Goal: Information Seeking & Learning: Learn about a topic

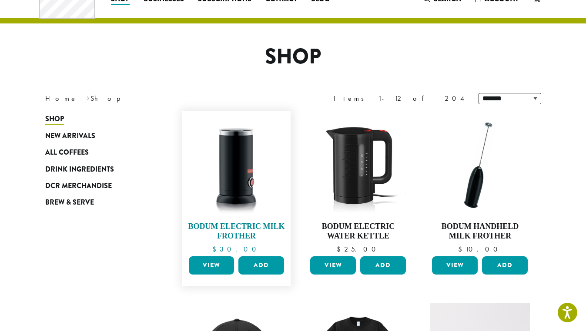
scroll to position [37, 0]
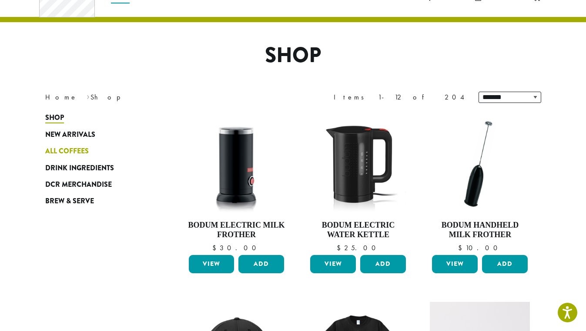
click at [86, 148] on span "All Coffees" at bounding box center [66, 151] width 43 height 11
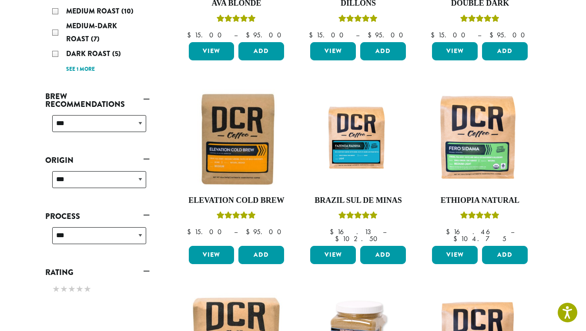
scroll to position [266, 0]
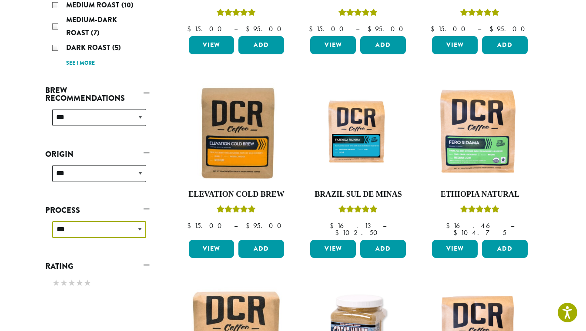
click at [123, 224] on select "**********" at bounding box center [99, 229] width 94 height 17
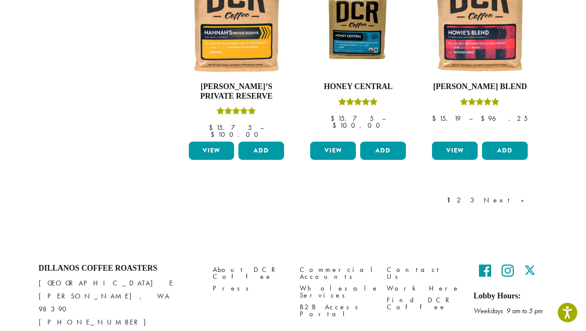
scroll to position [792, 0]
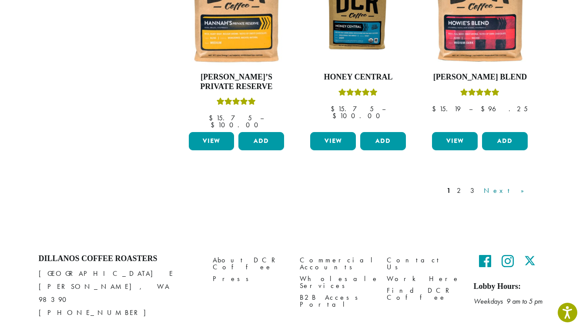
click at [522, 186] on link "Next »" at bounding box center [507, 191] width 50 height 10
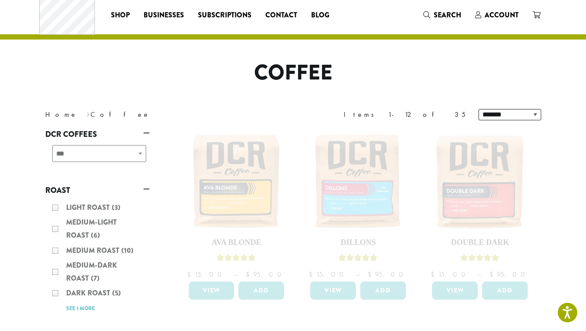
scroll to position [22, 0]
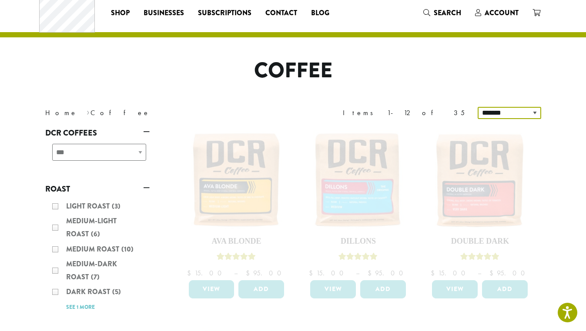
click at [506, 110] on select "**********" at bounding box center [510, 113] width 64 height 12
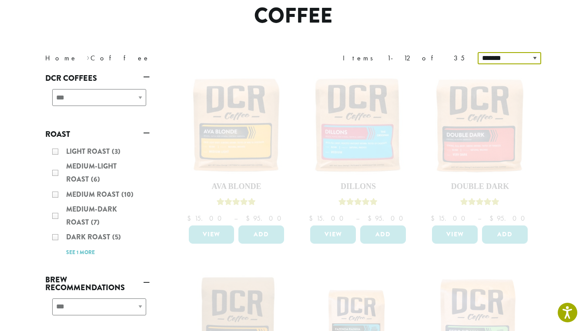
scroll to position [83, 0]
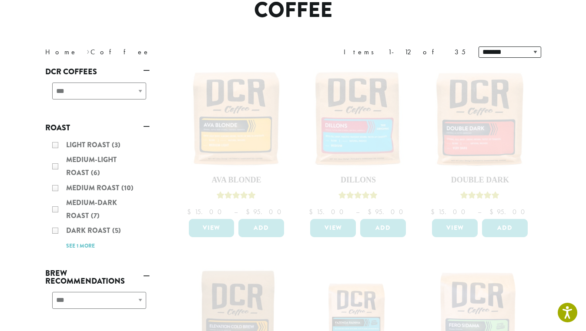
click at [80, 249] on div "Light Roast (3) Medium-Light Roast (6) Medium Roast (10) Medium-Dark Roast (7) …" at bounding box center [97, 195] width 104 height 120
click at [83, 247] on div "Light Roast (3) Medium-Light Roast (6) Medium Roast (10) Medium-Dark Roast (7) …" at bounding box center [97, 195] width 104 height 120
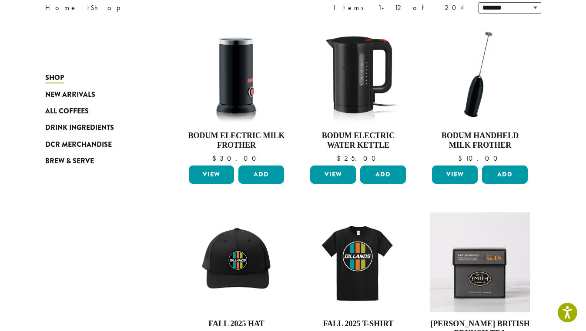
scroll to position [155, 0]
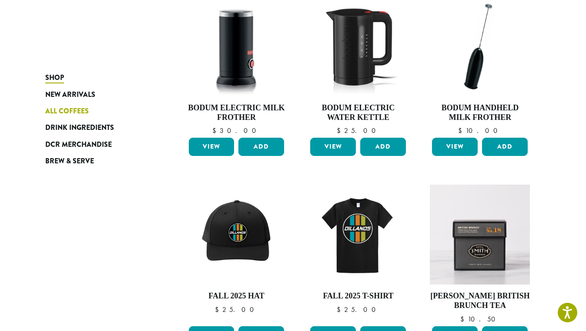
click at [74, 107] on span "All Coffees" at bounding box center [66, 111] width 43 height 11
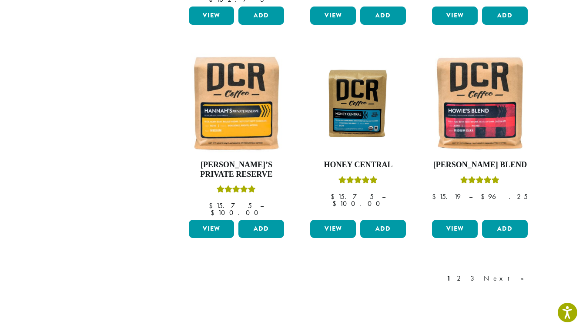
scroll to position [710, 0]
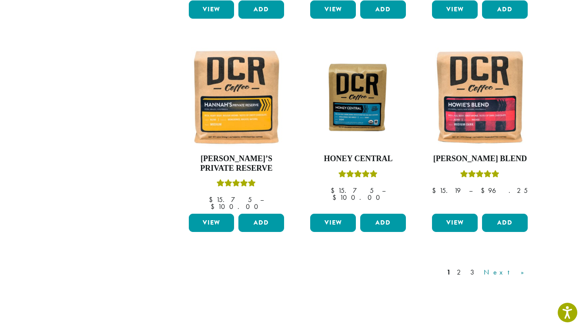
click at [522, 267] on link "Next »" at bounding box center [507, 272] width 50 height 10
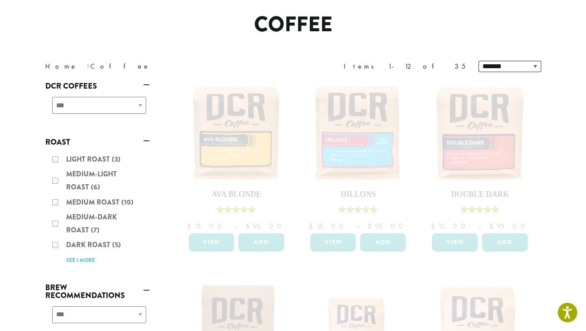
scroll to position [59, 0]
